Goal: Find specific page/section: Find specific page/section

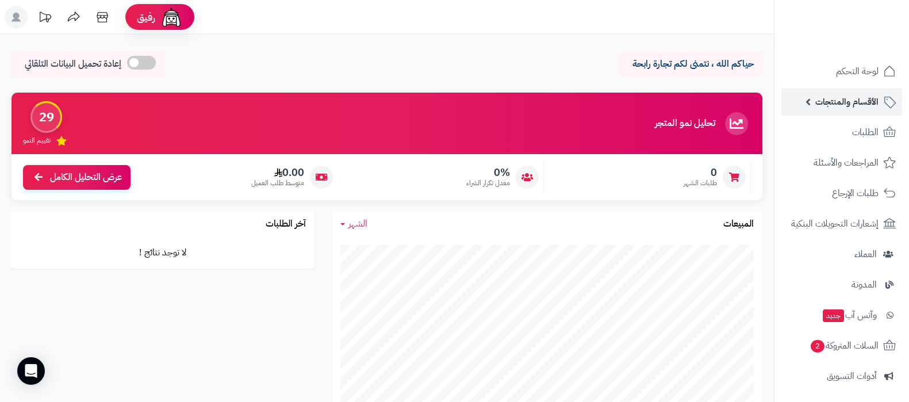
click at [840, 102] on span "الأقسام والمنتجات" at bounding box center [846, 102] width 63 height 16
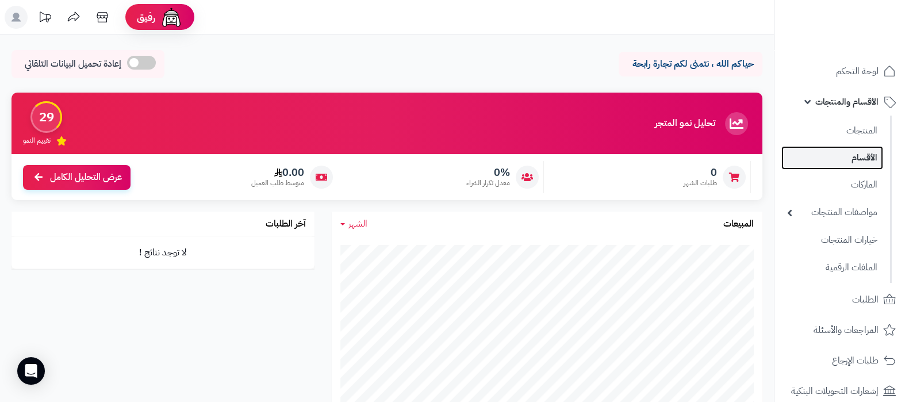
click at [851, 156] on link "الأقسام" at bounding box center [833, 158] width 102 height 24
